Goal: Task Accomplishment & Management: Complete application form

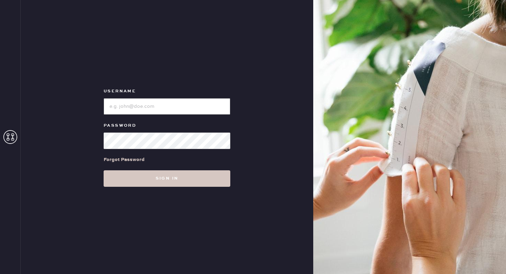
type input "reformationbroadwayplaza"
click at [181, 189] on div "Username Password Forgot Password Sign in" at bounding box center [167, 137] width 292 height 274
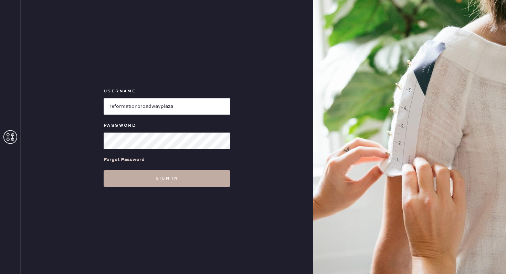
click at [170, 176] on button "Sign in" at bounding box center [167, 179] width 127 height 17
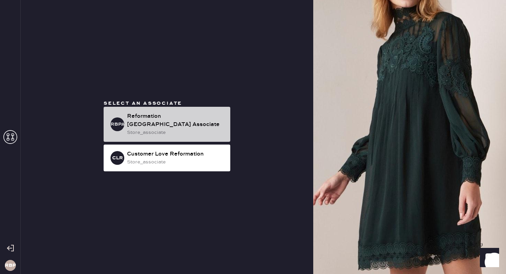
click at [174, 128] on div "Reformation [GEOGRAPHIC_DATA] Associate" at bounding box center [176, 120] width 98 height 17
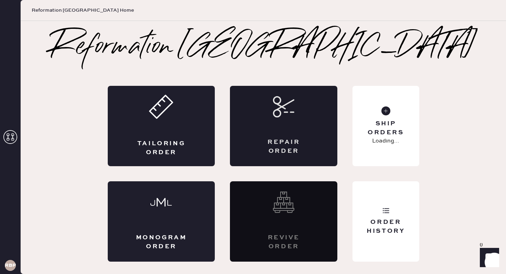
click at [266, 132] on div "Repair Order" at bounding box center [283, 126] width 107 height 80
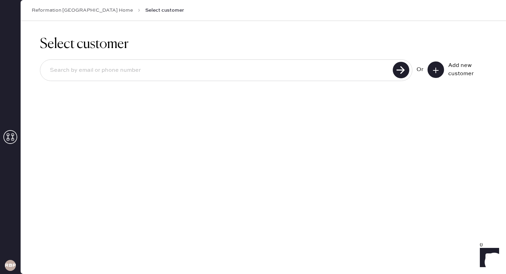
click at [318, 71] on input at bounding box center [217, 71] width 346 height 16
type input "[EMAIL_ADDRESS][DOMAIN_NAME]"
click at [441, 71] on button at bounding box center [435, 70] width 17 height 17
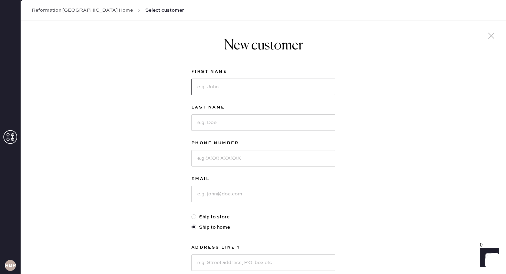
click at [257, 80] on input at bounding box center [263, 87] width 144 height 17
type input "Test"
click at [223, 127] on input at bounding box center [263, 123] width 144 height 17
type input "Test"
click at [222, 155] on input at bounding box center [263, 158] width 144 height 17
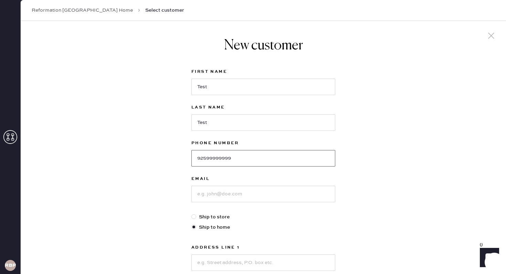
type input "92599999999"
click at [230, 197] on input at bounding box center [263, 194] width 144 height 17
type input "a"
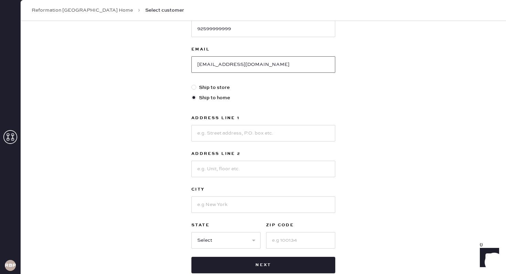
scroll to position [139, 0]
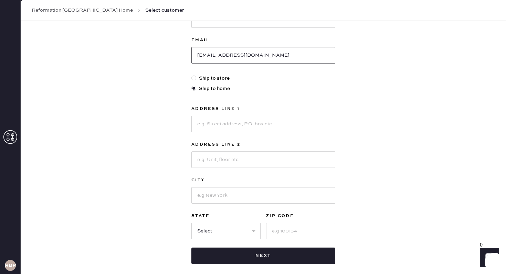
type input "[EMAIL_ADDRESS][DOMAIN_NAME]"
click at [245, 130] on input at bounding box center [263, 124] width 144 height 17
type input "[STREET_ADDRESS]"
click at [229, 196] on input at bounding box center [263, 195] width 144 height 17
type input "Walnut Creek"
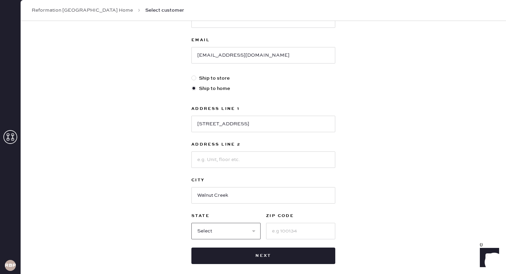
click at [235, 229] on select "Select AK AL AR AZ CA CO CT [GEOGRAPHIC_DATA] DE FL [GEOGRAPHIC_DATA] HI [GEOGR…" at bounding box center [225, 231] width 69 height 17
select select "CA"
click at [287, 230] on input at bounding box center [300, 231] width 69 height 17
type input "94596"
click at [263, 266] on div "New customer First Name Test Last Name Test Phone Number 92599999999 Email [EMA…" at bounding box center [263, 81] width 155 height 399
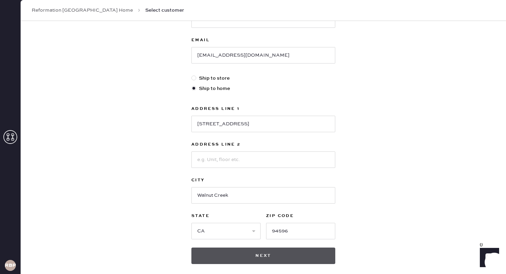
click at [268, 260] on button "Next" at bounding box center [263, 256] width 144 height 17
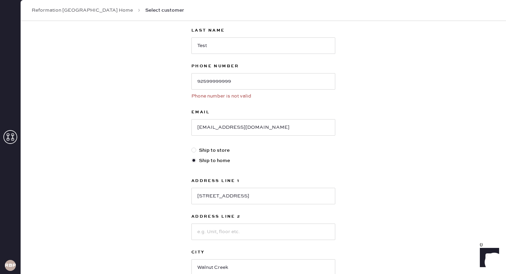
scroll to position [77, 0]
click at [263, 81] on input "92599999999" at bounding box center [263, 82] width 144 height 17
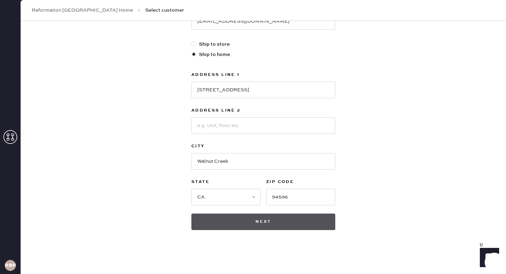
type input "9259999999"
click at [267, 221] on button "Next" at bounding box center [263, 222] width 144 height 17
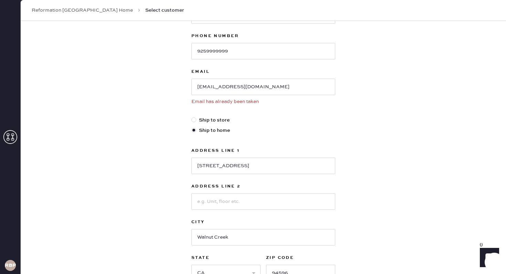
scroll to position [95, 0]
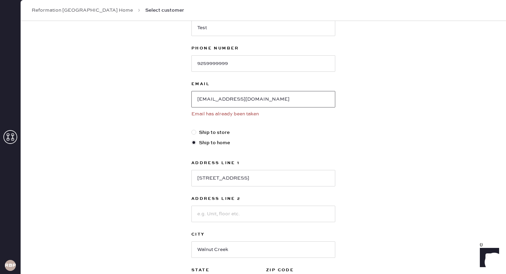
click at [260, 105] on input "[EMAIL_ADDRESS][DOMAIN_NAME]" at bounding box center [263, 99] width 144 height 17
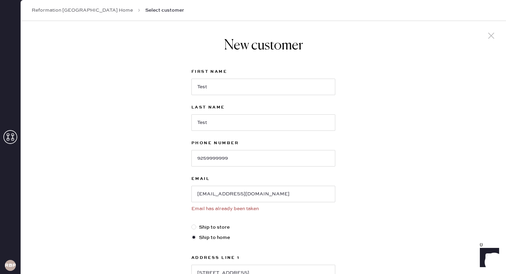
click at [487, 38] on icon at bounding box center [491, 36] width 10 height 10
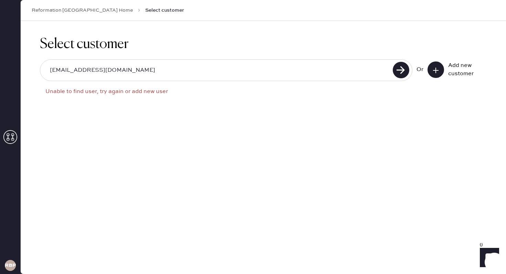
click at [239, 72] on input "[EMAIL_ADDRESS][DOMAIN_NAME]" at bounding box center [217, 71] width 346 height 16
type input "[EMAIL_ADDRESS][DOMAIN_NAME]"
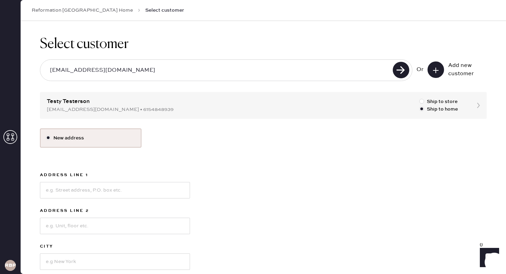
scroll to position [72, 0]
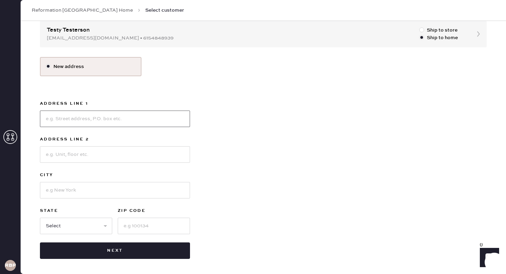
click at [118, 119] on input at bounding box center [115, 119] width 150 height 17
type input "[STREET_ADDRESS]"
click at [90, 197] on input at bounding box center [115, 190] width 150 height 17
type input "Walnut Creek"
click at [137, 226] on input at bounding box center [154, 226] width 72 height 17
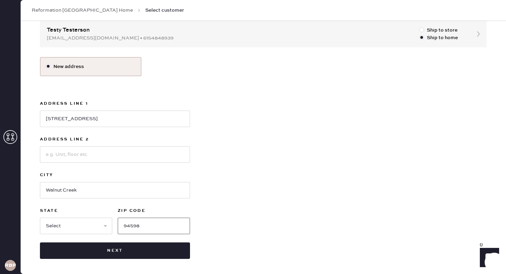
type input "94598"
click at [91, 227] on select "Select AK AL AR AZ CA CO CT [GEOGRAPHIC_DATA] DE FL [GEOGRAPHIC_DATA] HI [GEOGR…" at bounding box center [76, 226] width 72 height 17
select select "CA"
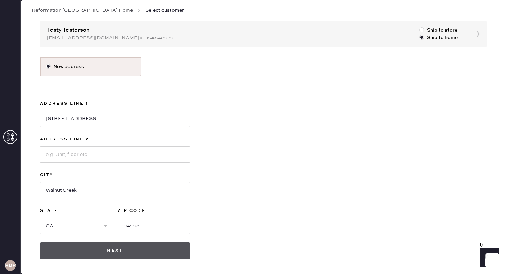
click at [129, 250] on button "Next" at bounding box center [115, 251] width 150 height 17
click at [121, 256] on button "Next" at bounding box center [115, 251] width 150 height 17
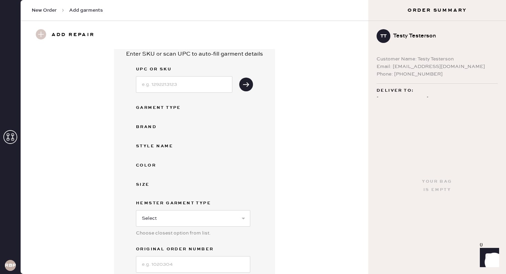
scroll to position [24, 0]
click at [187, 215] on select "Select Basic Skirt Jeans Leggings Pants Shorts Basic Sleeved Dress Basic Sleeve…" at bounding box center [193, 218] width 114 height 17
select select "6"
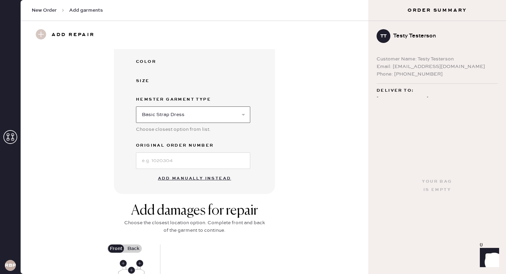
scroll to position [261, 0]
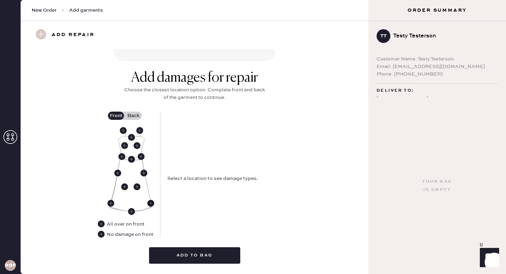
click at [150, 204] on use at bounding box center [150, 203] width 7 height 7
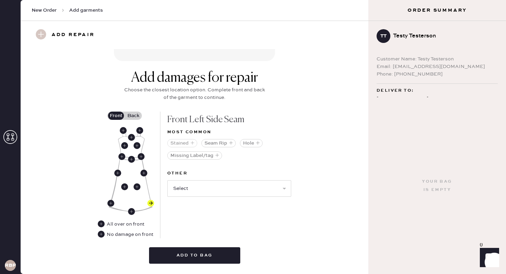
click at [185, 142] on button "Stained" at bounding box center [182, 143] width 30 height 8
click at [216, 186] on select "Select Broken / Ripped Hem Broken Beads Broken Belt Loop Broken Button Broken C…" at bounding box center [229, 189] width 124 height 17
click at [140, 131] on use at bounding box center [139, 130] width 7 height 7
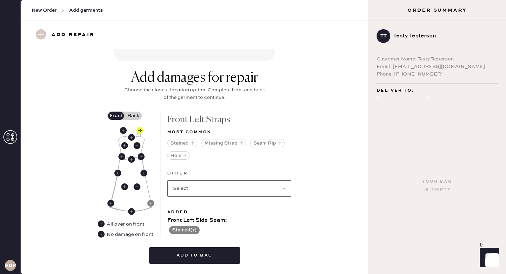
click at [204, 188] on select "Select Broken / Ripped Hem Broken Beads Broken Belt Loop Broken Button Broken C…" at bounding box center [229, 189] width 124 height 17
click at [132, 211] on use at bounding box center [131, 211] width 7 height 7
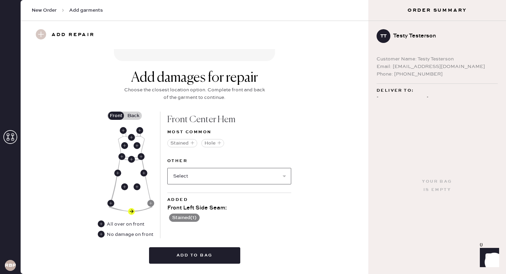
click at [197, 184] on select "Select Broken / Ripped Hem Broken Beads Broken Belt Loop Broken Button Broken C…" at bounding box center [229, 176] width 124 height 17
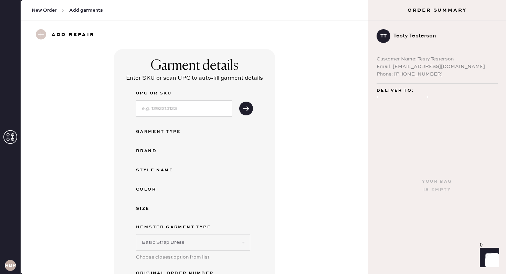
scroll to position [281, 0]
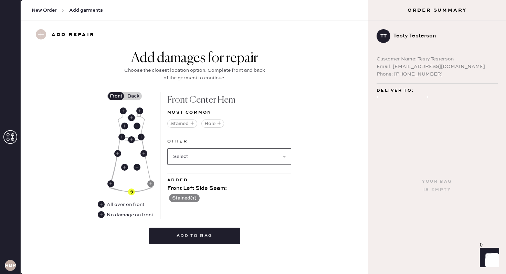
click at [218, 157] on select "Select Broken / Ripped Hem Broken Beads Broken Belt Loop Broken Button Broken C…" at bounding box center [229, 157] width 124 height 17
